Goal: Entertainment & Leisure: Consume media (video, audio)

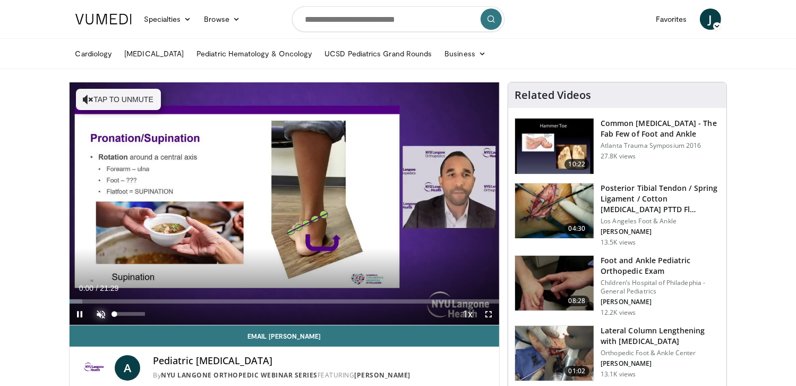
click at [100, 316] on span "Video Player" at bounding box center [101, 313] width 21 height 21
click at [77, 311] on span "Video Player" at bounding box center [80, 313] width 21 height 21
click at [81, 316] on span "Video Player" at bounding box center [80, 313] width 21 height 21
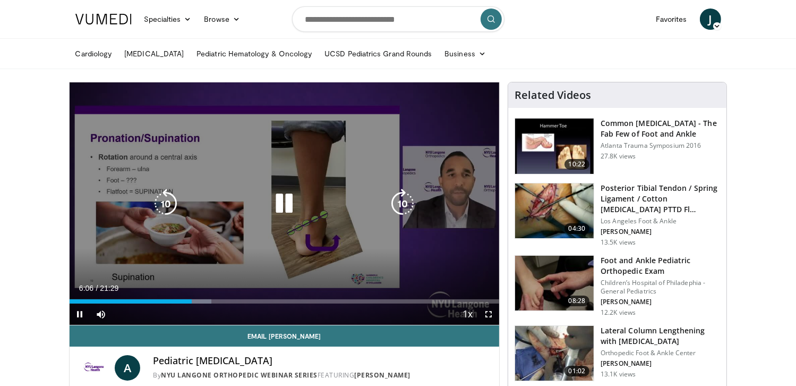
click at [290, 201] on icon "Video Player" at bounding box center [284, 204] width 30 height 30
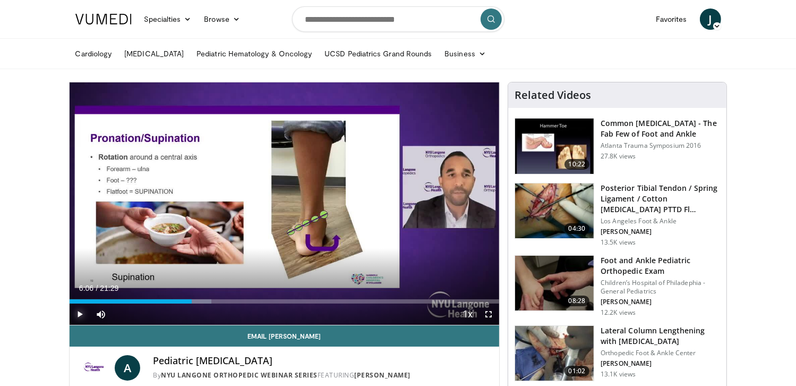
click at [78, 317] on span "Video Player" at bounding box center [80, 313] width 21 height 21
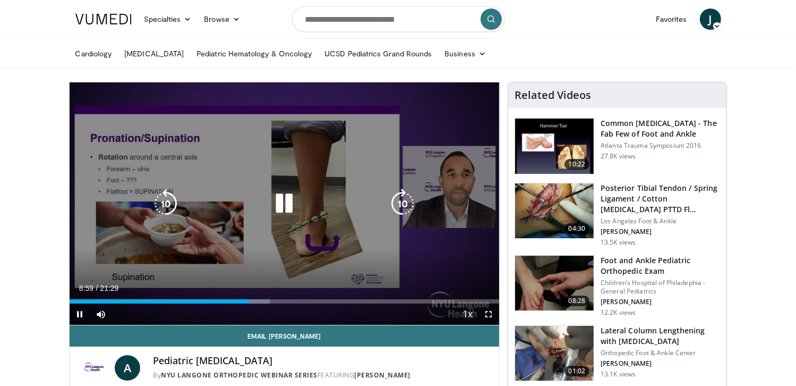
click at [289, 205] on icon "Video Player" at bounding box center [284, 204] width 30 height 30
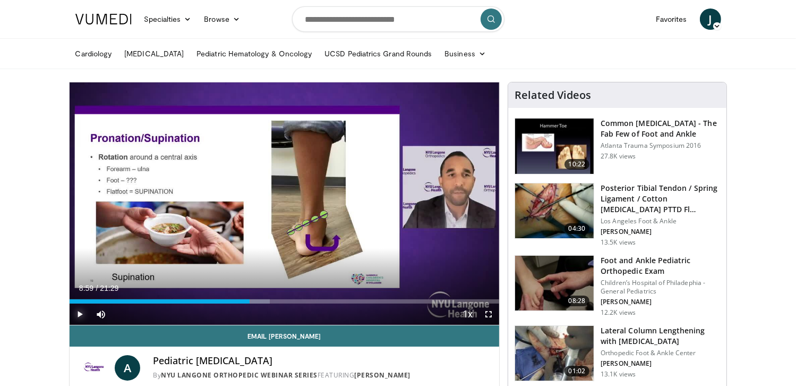
click at [80, 312] on span "Video Player" at bounding box center [80, 313] width 21 height 21
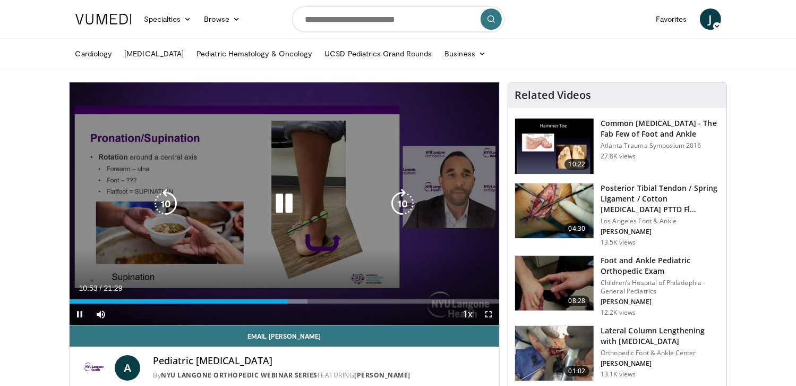
click at [291, 210] on icon "Video Player" at bounding box center [284, 204] width 30 height 30
click at [284, 206] on icon "Video Player" at bounding box center [284, 204] width 30 height 30
click at [283, 206] on icon "Video Player" at bounding box center [284, 204] width 30 height 30
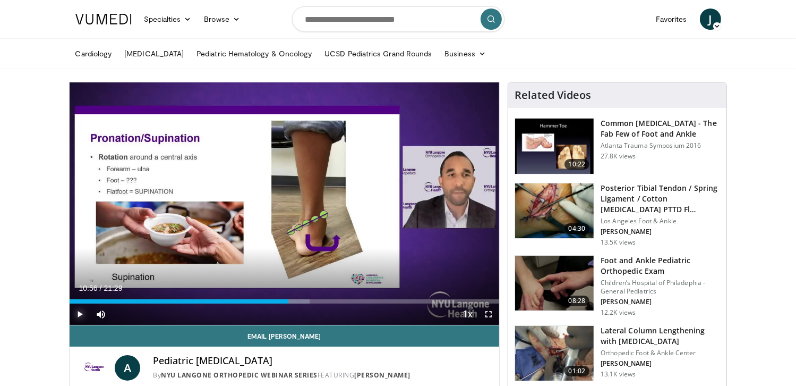
click at [78, 317] on span "Video Player" at bounding box center [80, 313] width 21 height 21
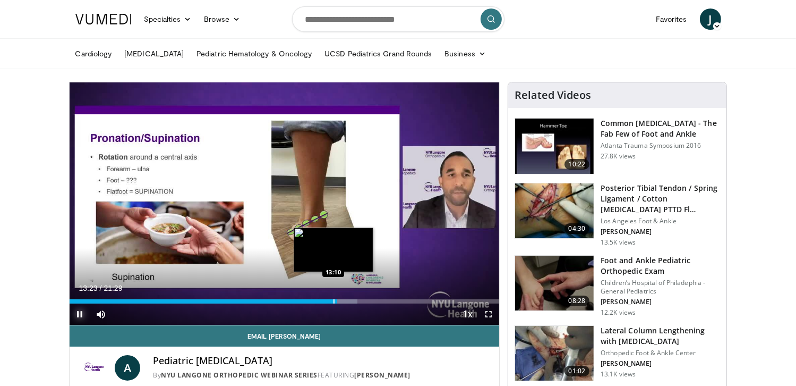
click at [334, 300] on div "Progress Bar" at bounding box center [334, 301] width 1 height 4
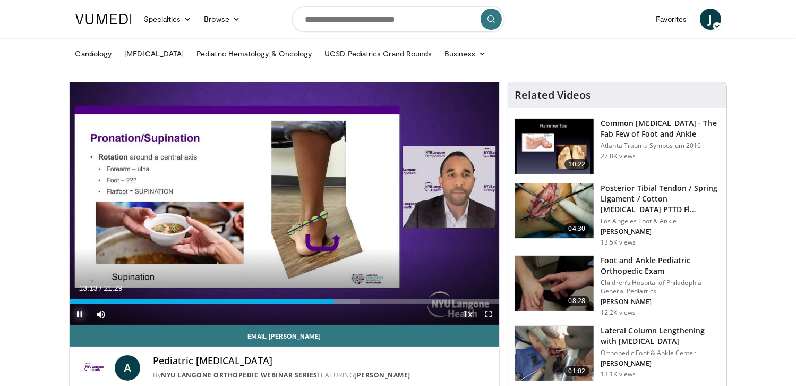
click at [79, 313] on span "Video Player" at bounding box center [80, 313] width 21 height 21
